Goal: Navigation & Orientation: Find specific page/section

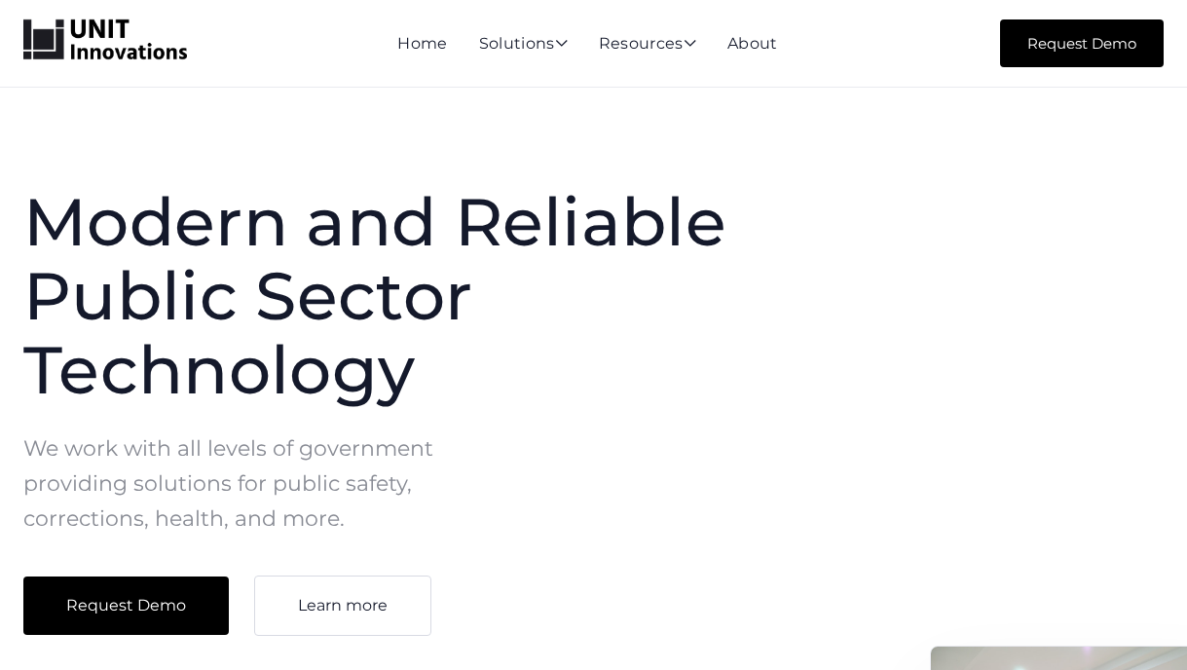
click at [115, 54] on img "home" at bounding box center [105, 39] width 164 height 41
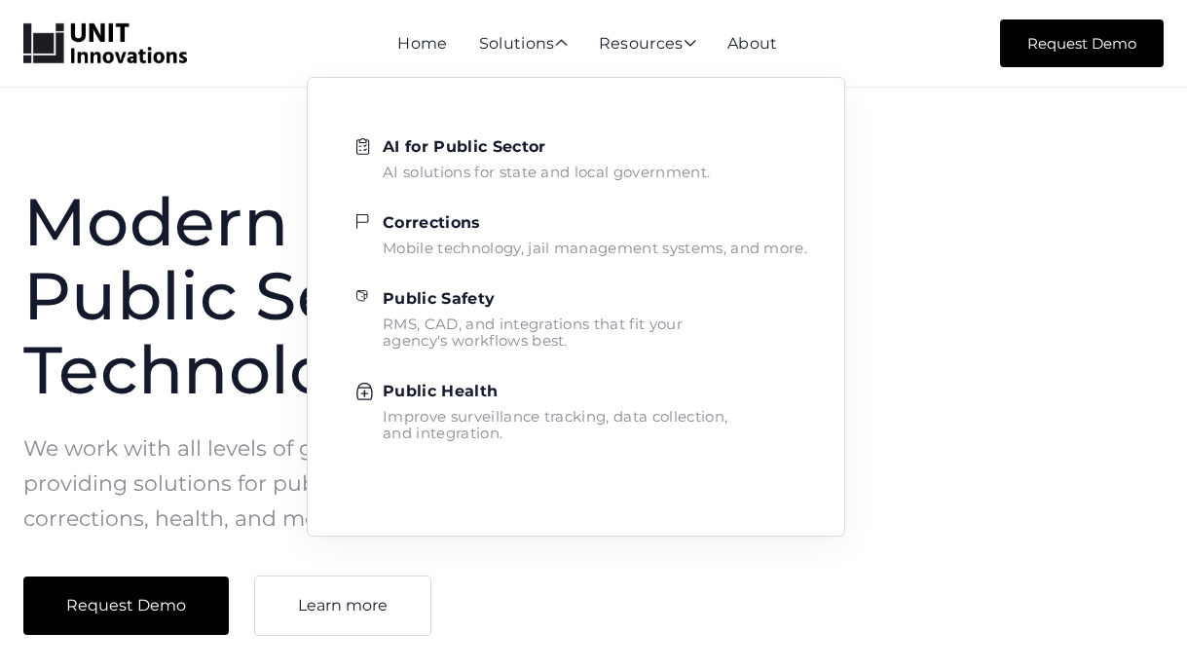
click at [491, 240] on div "Mobile technology, jail management systems, and more." at bounding box center [595, 248] width 425 height 17
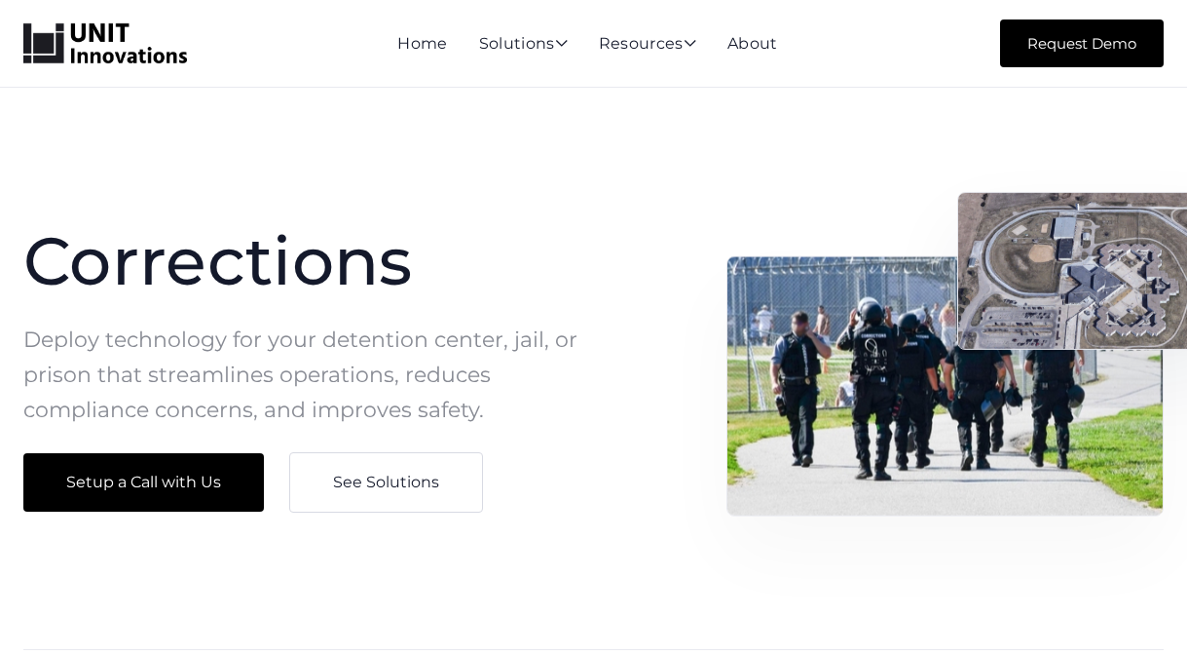
click at [678, 205] on div "Corrections Deploy technology for your detention center, jail, or prison that s…" at bounding box center [593, 368] width 1187 height 561
click at [119, 216] on div "Corrections Deploy technology for your detention center, jail, or prison that s…" at bounding box center [593, 368] width 1187 height 561
